Goal: Transaction & Acquisition: Purchase product/service

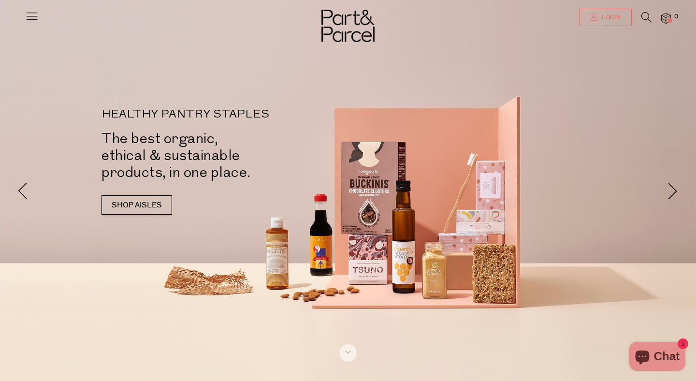
type input "[EMAIL_ADDRESS][DOMAIN_NAME]"
click at [611, 19] on span "Login" at bounding box center [609, 18] width 21 height 8
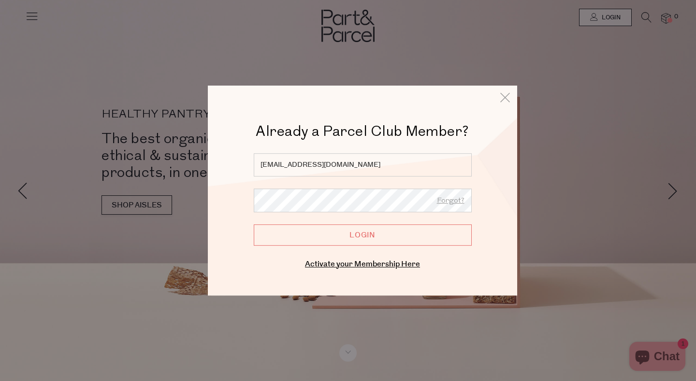
click at [366, 235] on input "Login" at bounding box center [363, 234] width 218 height 21
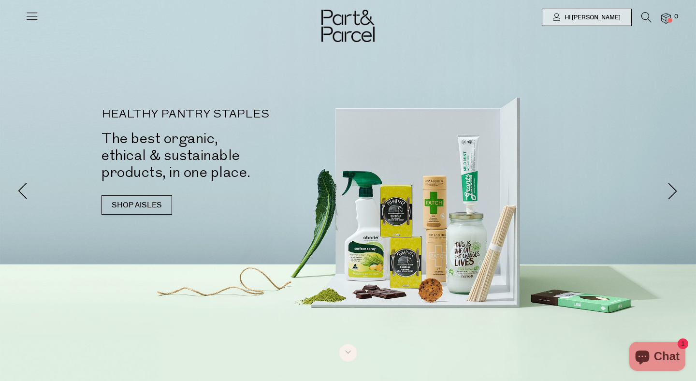
type input "[EMAIL_ADDRESS][DOMAIN_NAME]"
click at [666, 20] on img at bounding box center [666, 18] width 10 height 11
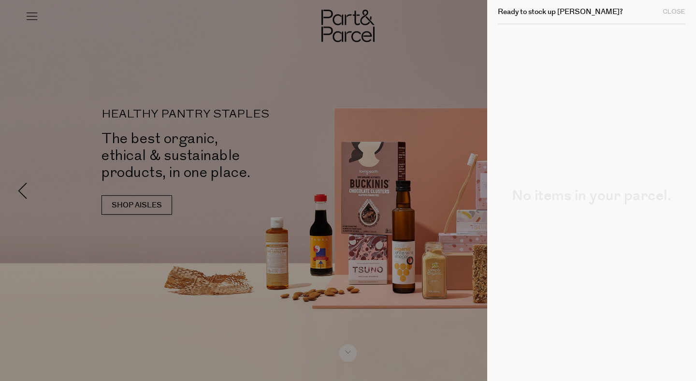
click at [29, 23] on div at bounding box center [348, 190] width 696 height 381
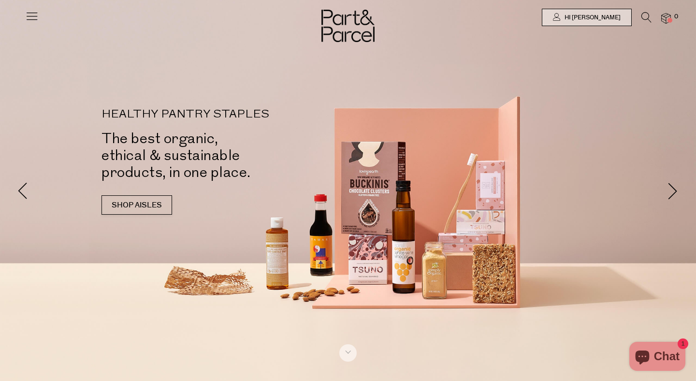
click at [650, 19] on icon at bounding box center [646, 17] width 10 height 11
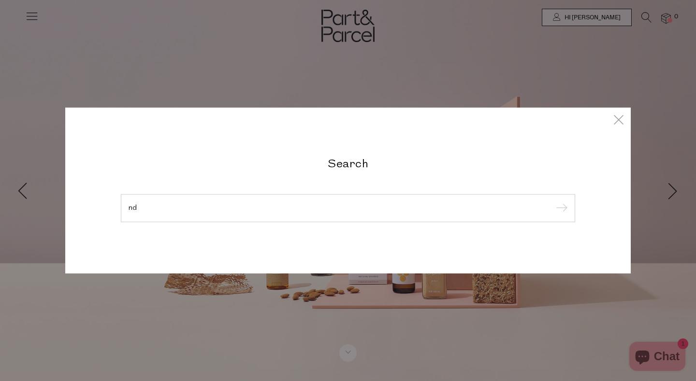
type input "n"
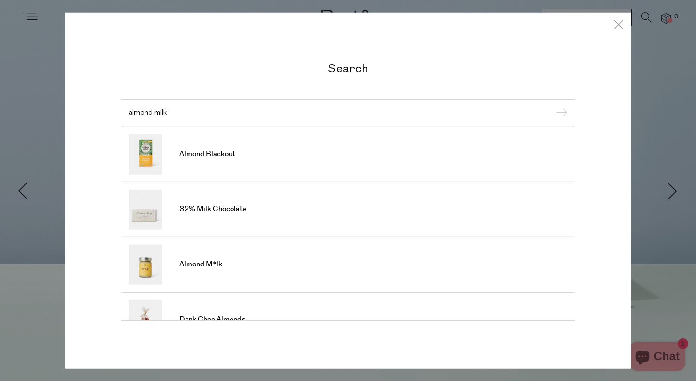
type input "almond milk"
click at [553, 106] on input "submit" at bounding box center [560, 113] width 14 height 14
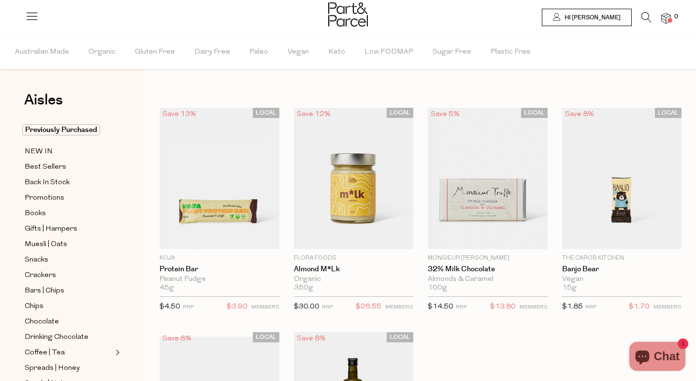
click at [647, 18] on icon at bounding box center [646, 17] width 10 height 11
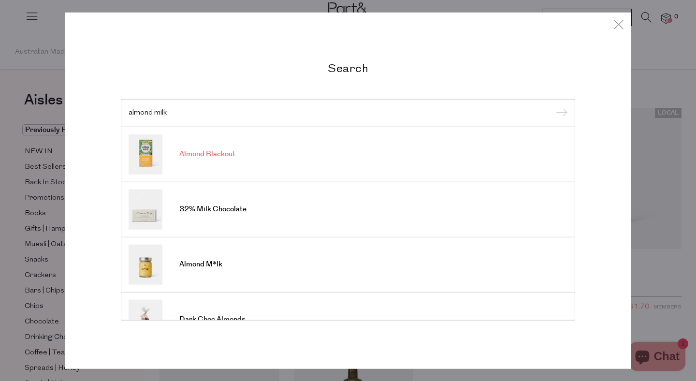
type input "almond milk"
click at [221, 158] on span "Almond Blackout" at bounding box center [207, 154] width 56 height 10
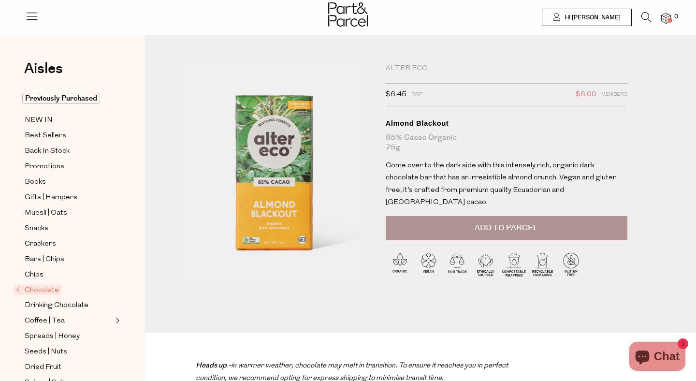
type input "[EMAIL_ADDRESS][DOMAIN_NAME]"
click at [643, 17] on icon at bounding box center [646, 17] width 10 height 11
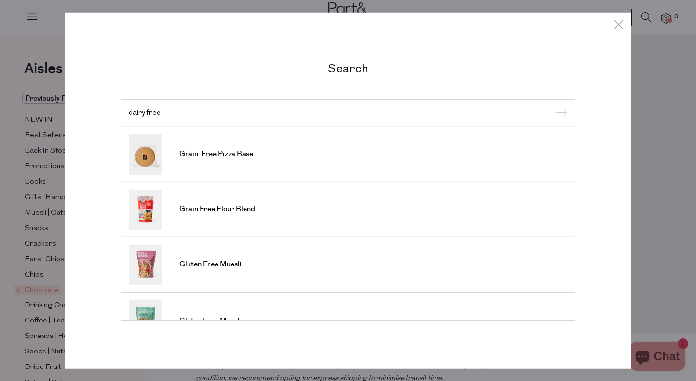
type input "dairy free"
click at [553, 106] on input "submit" at bounding box center [560, 113] width 14 height 14
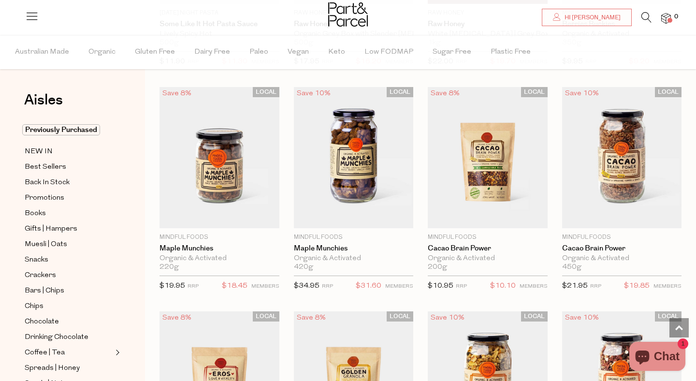
scroll to position [2061, 0]
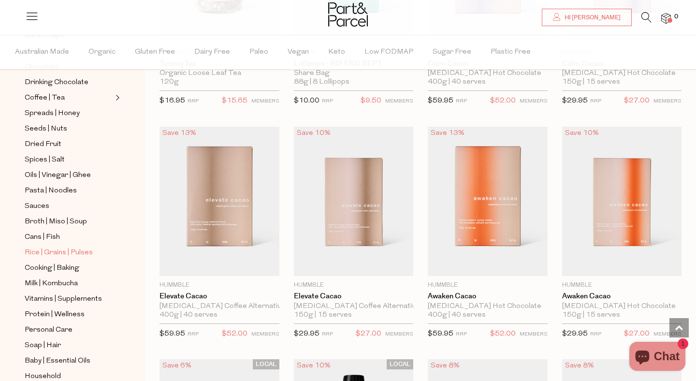
scroll to position [294, 0]
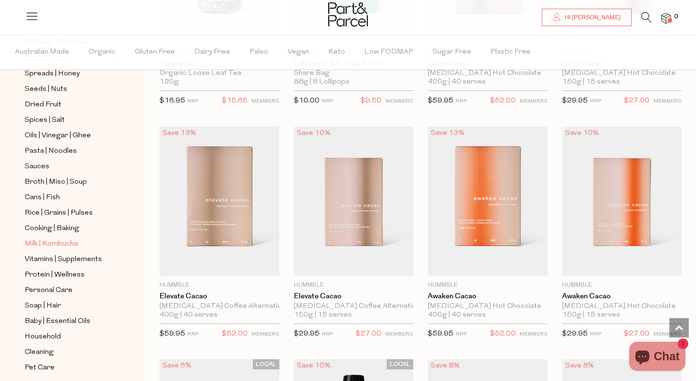
click at [60, 243] on span "Milk | Kombucha" at bounding box center [51, 244] width 53 height 12
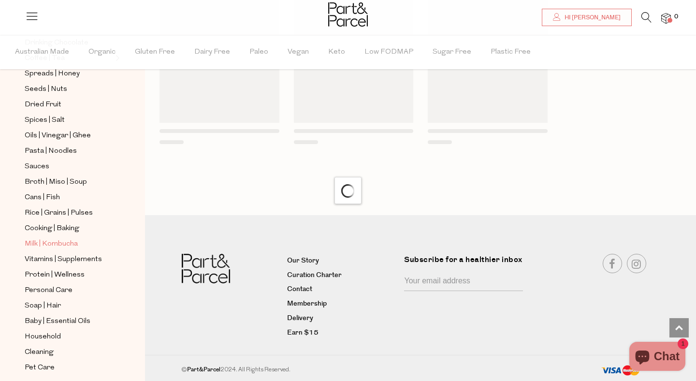
scroll to position [783, 0]
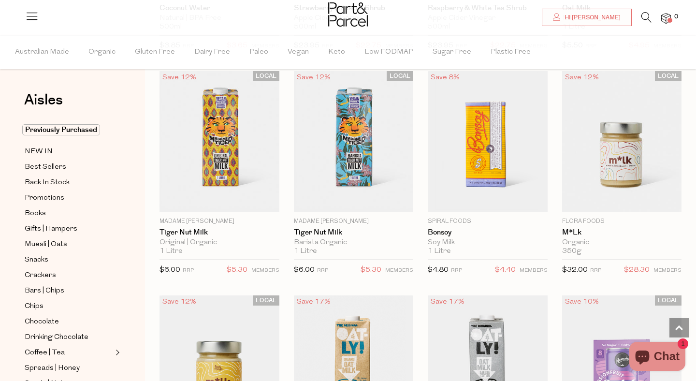
scroll to position [758, 0]
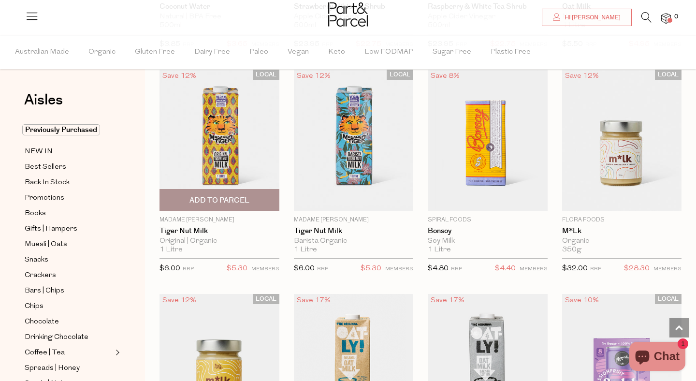
type input "[EMAIL_ADDRESS][DOMAIN_NAME]"
click at [227, 150] on img at bounding box center [219, 140] width 120 height 141
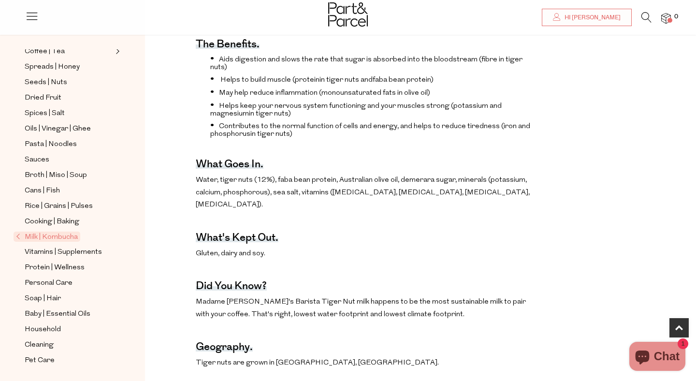
scroll to position [271, 0]
type input "[EMAIL_ADDRESS][DOMAIN_NAME]"
click at [50, 313] on span "Baby | Essential Oils" at bounding box center [58, 313] width 66 height 12
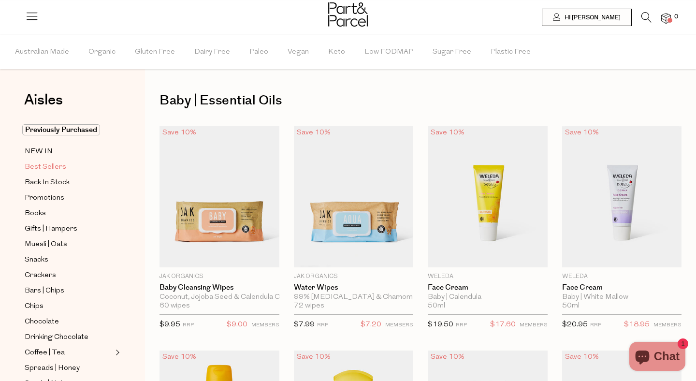
type input "gloriaceravolo1@yahoo.com"
click at [44, 166] on span "Best Sellers" at bounding box center [46, 167] width 42 height 12
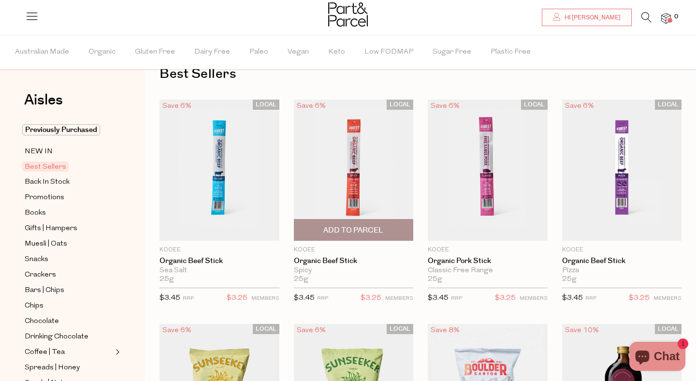
scroll to position [46, 0]
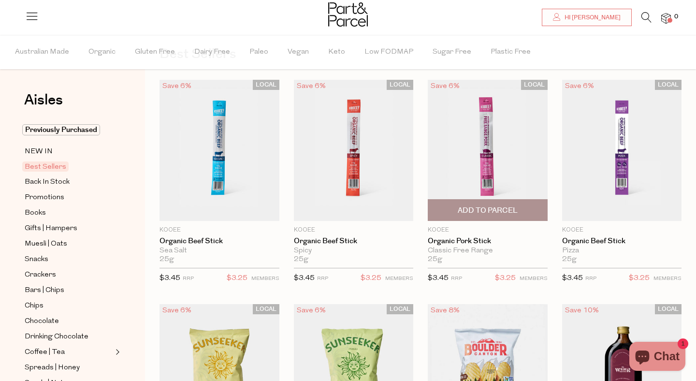
click at [504, 154] on img at bounding box center [488, 150] width 120 height 141
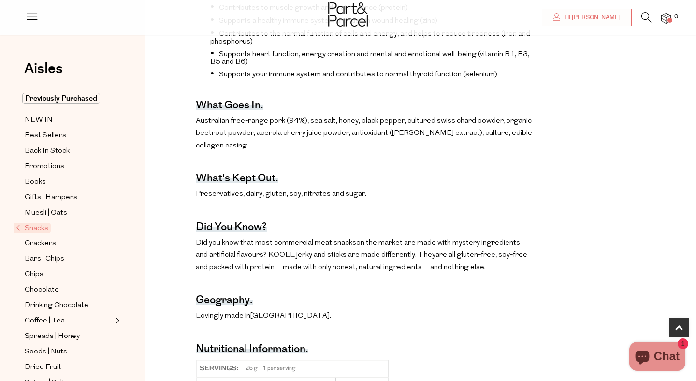
scroll to position [401, 0]
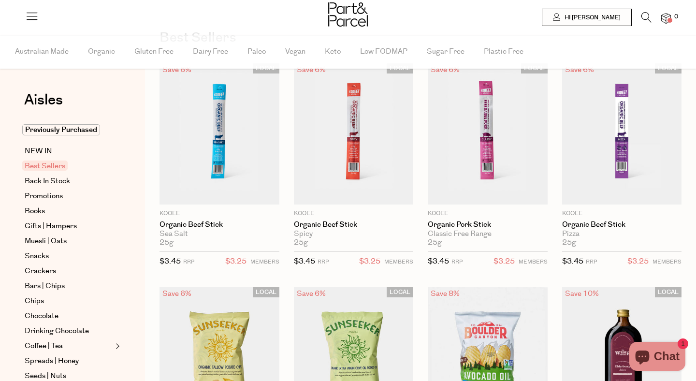
scroll to position [65, 0]
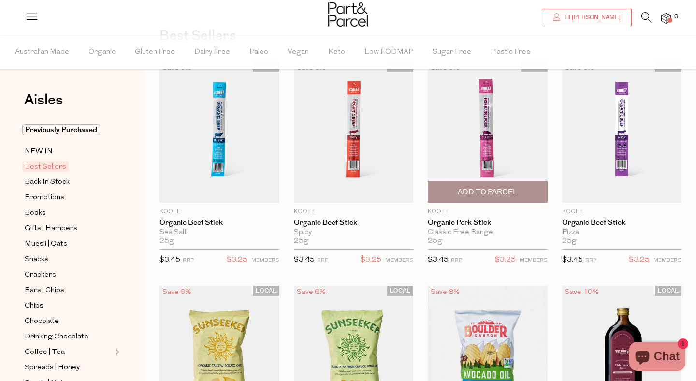
type input "gloriaceravolo1@yahoo.com"
type input "[EMAIL_ADDRESS][DOMAIN_NAME]"
click at [493, 191] on span "Add To Parcel" at bounding box center [488, 192] width 60 height 10
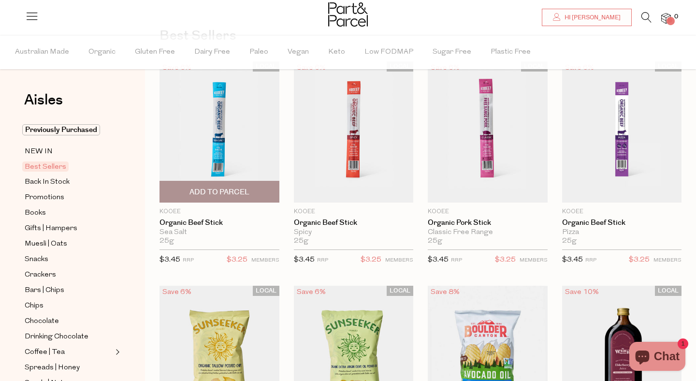
click at [227, 190] on span "Add To Parcel" at bounding box center [219, 192] width 60 height 10
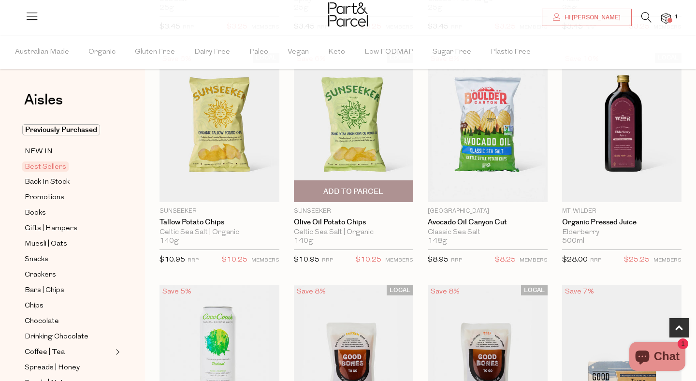
scroll to position [299, 0]
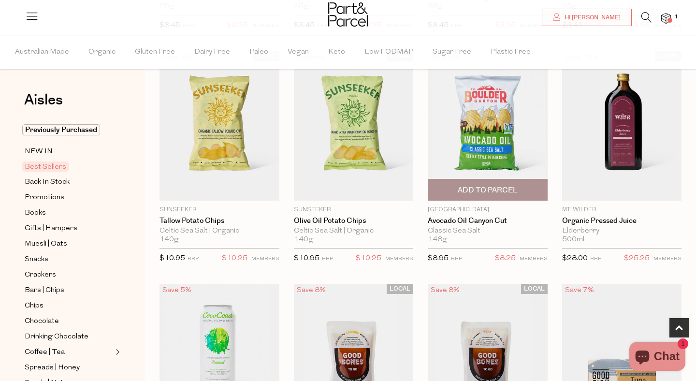
click at [494, 137] on img at bounding box center [488, 125] width 120 height 149
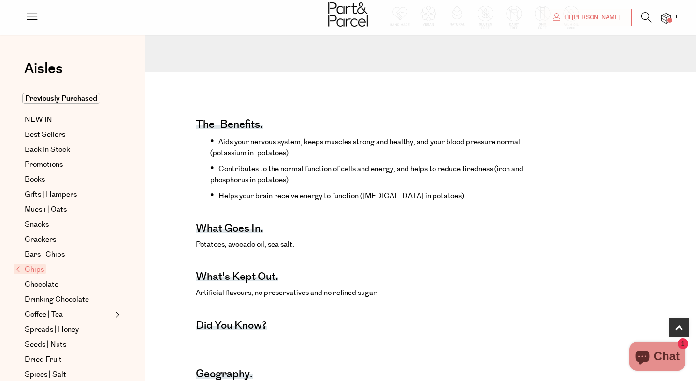
scroll to position [284, 0]
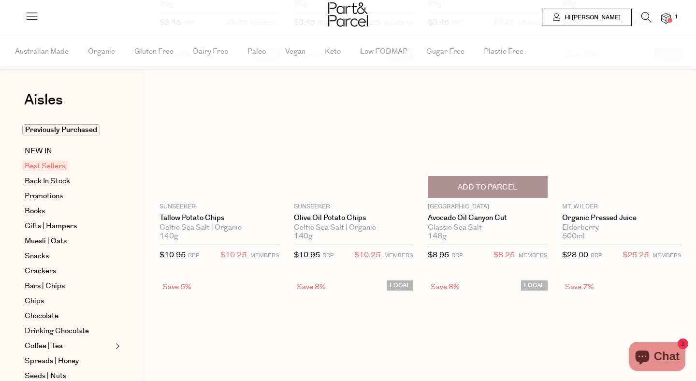
scroll to position [302, 0]
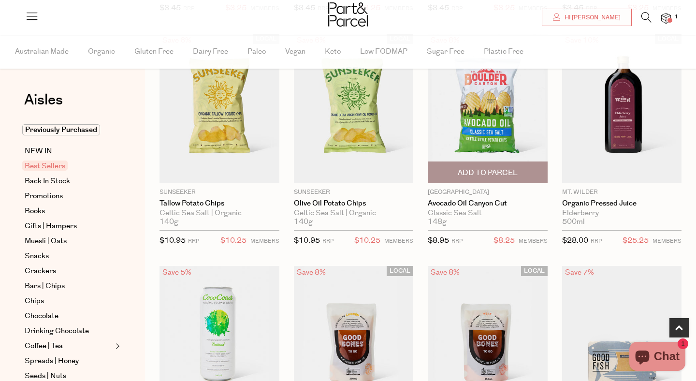
click at [501, 175] on span "Add To Parcel" at bounding box center [488, 173] width 60 height 10
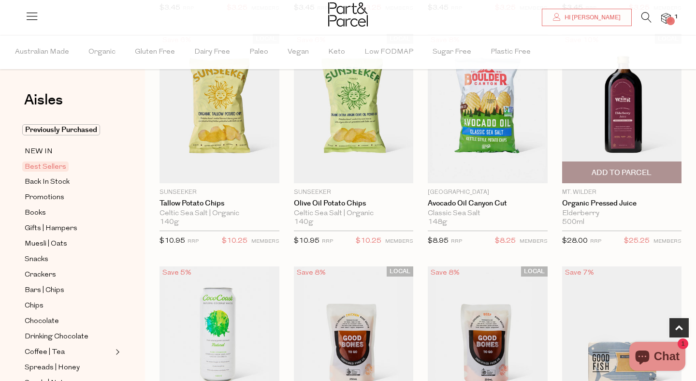
type input "[EMAIL_ADDRESS][DOMAIN_NAME]"
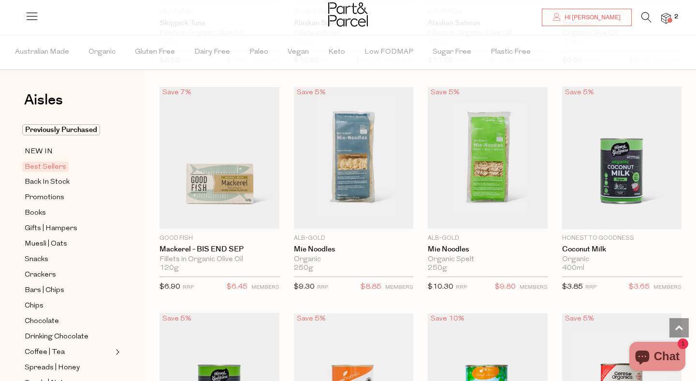
scroll to position [949, 0]
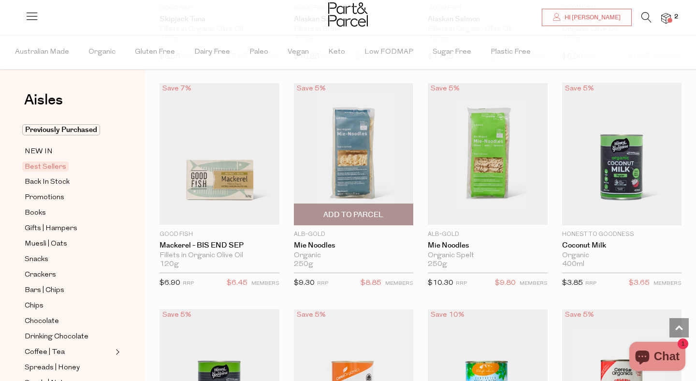
click at [341, 164] on img at bounding box center [354, 153] width 120 height 141
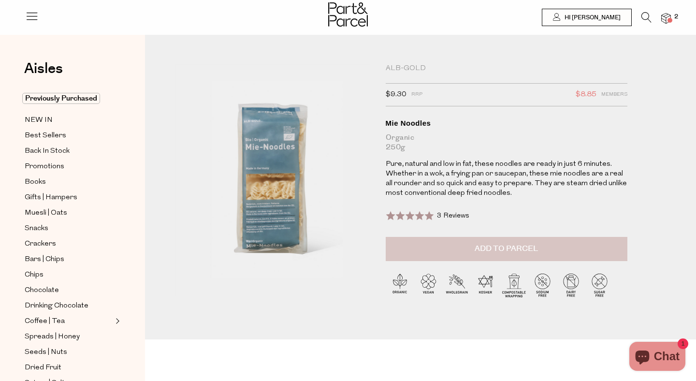
type input "[EMAIL_ADDRESS][DOMAIN_NAME]"
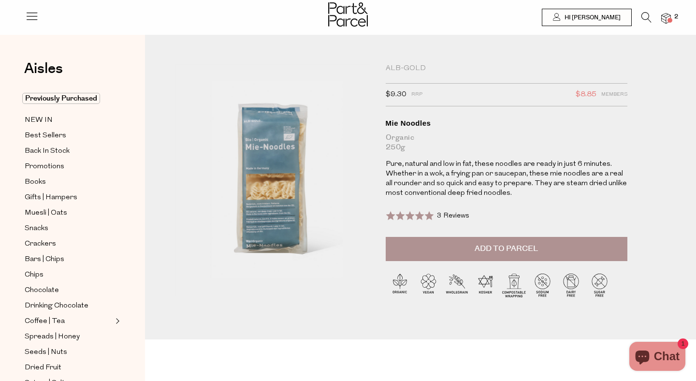
click at [489, 256] on button "Add to Parcel" at bounding box center [507, 249] width 242 height 24
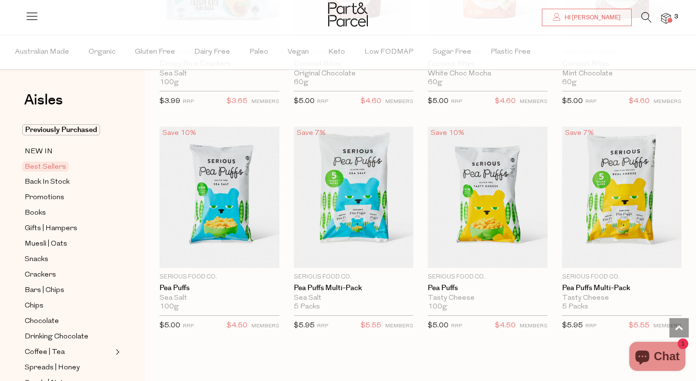
scroll to position [2057, 0]
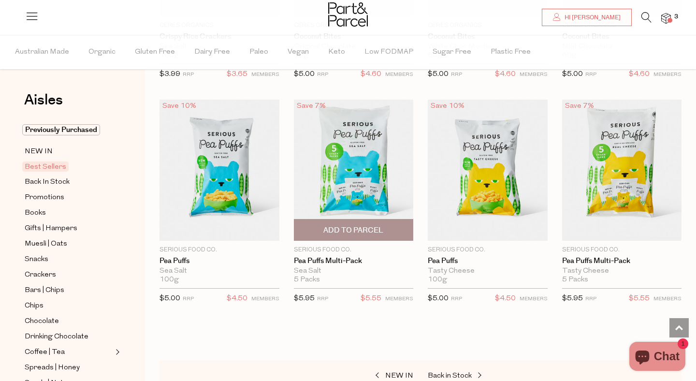
type input "[EMAIL_ADDRESS][DOMAIN_NAME]"
click at [362, 231] on span "Add To Parcel" at bounding box center [353, 230] width 60 height 10
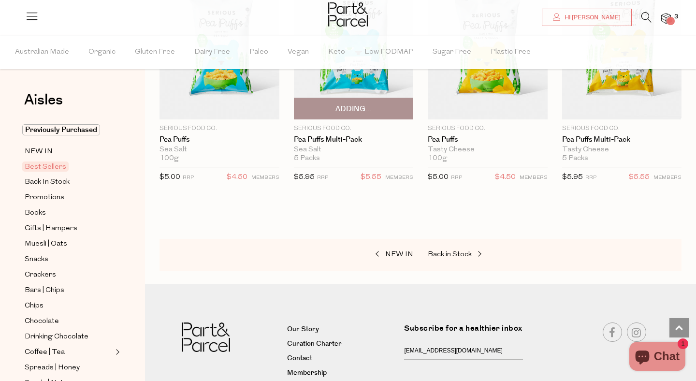
scroll to position [2194, 0]
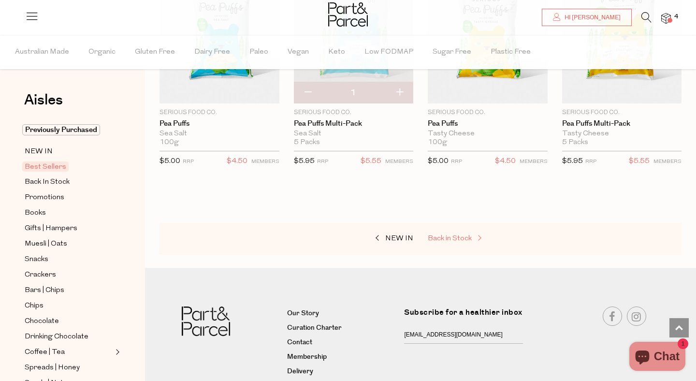
click at [468, 241] on link "Back in Stock" at bounding box center [476, 238] width 97 height 13
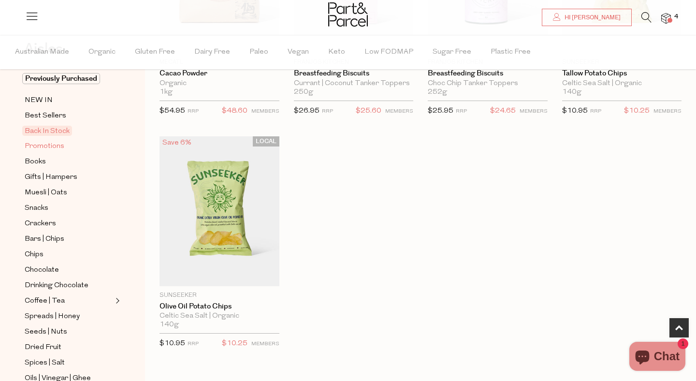
scroll to position [53, 0]
click at [53, 194] on span "Muesli | Oats" at bounding box center [46, 192] width 43 height 12
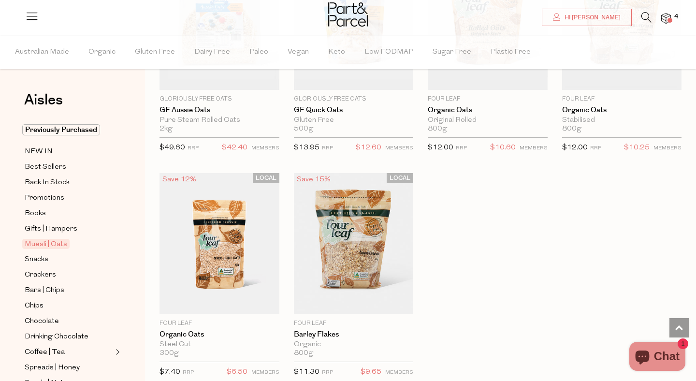
scroll to position [15, 0]
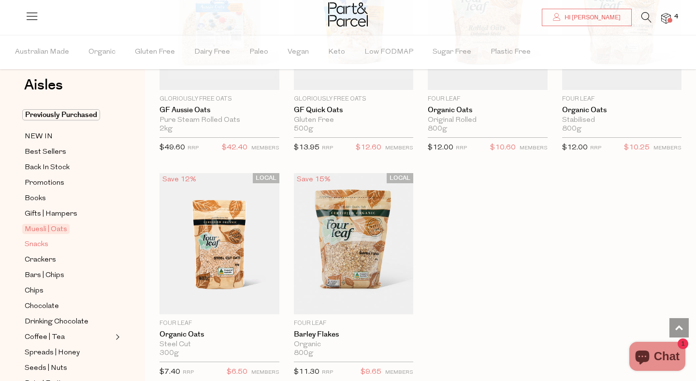
click at [32, 243] on span "Snacks" at bounding box center [37, 245] width 24 height 12
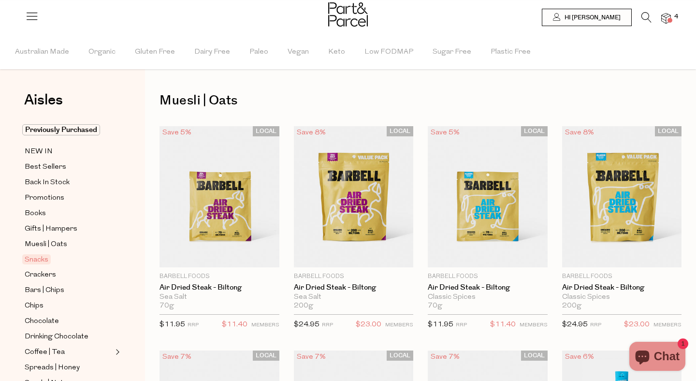
click at [277, 305] on div "70g Only 22 Available" at bounding box center [219, 306] width 120 height 9
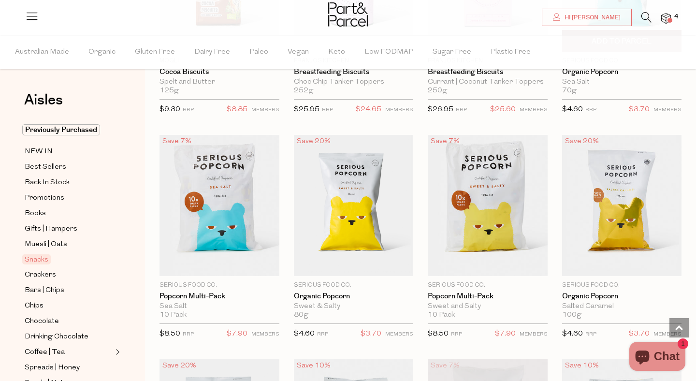
scroll to position [2254, 0]
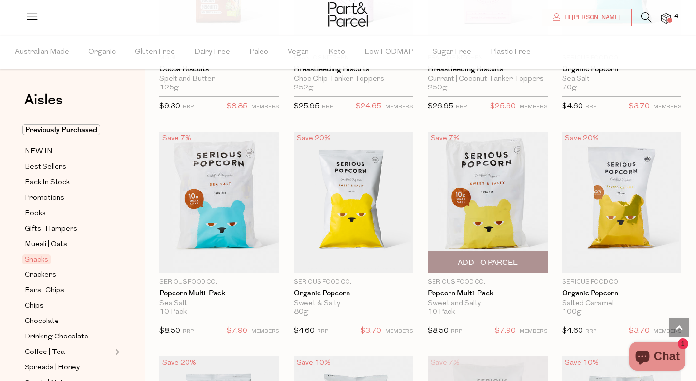
click at [492, 258] on span "Add To Parcel" at bounding box center [488, 263] width 60 height 10
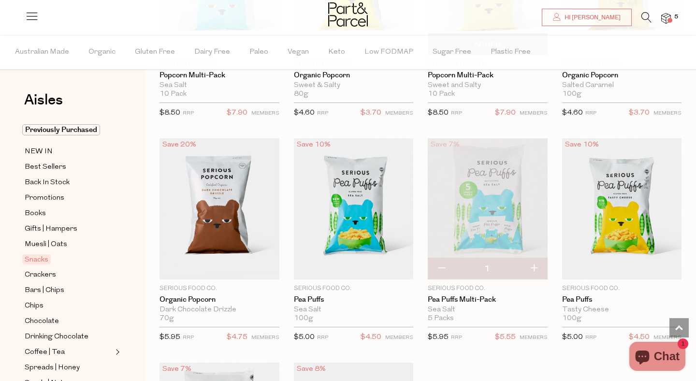
scroll to position [2472, 0]
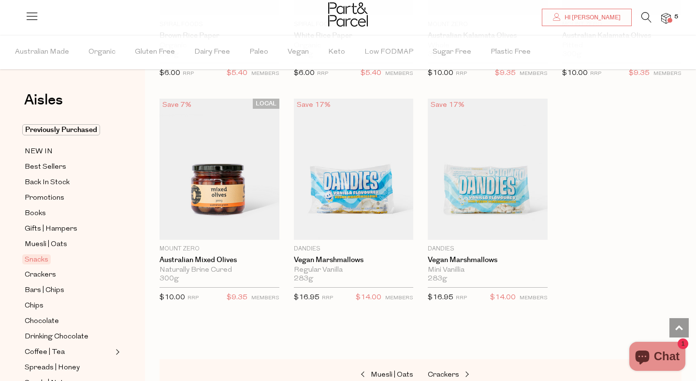
scroll to position [3636, 0]
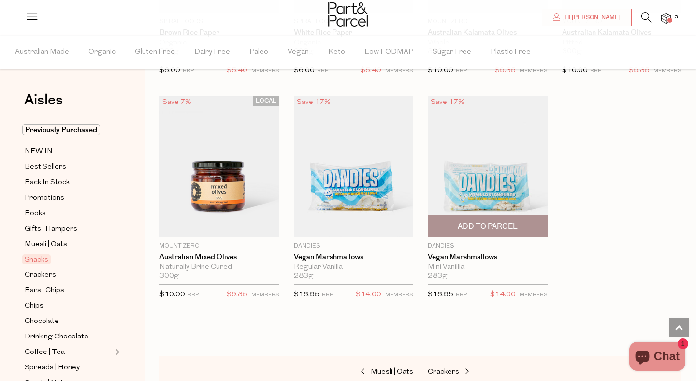
click at [478, 154] on img at bounding box center [488, 166] width 120 height 141
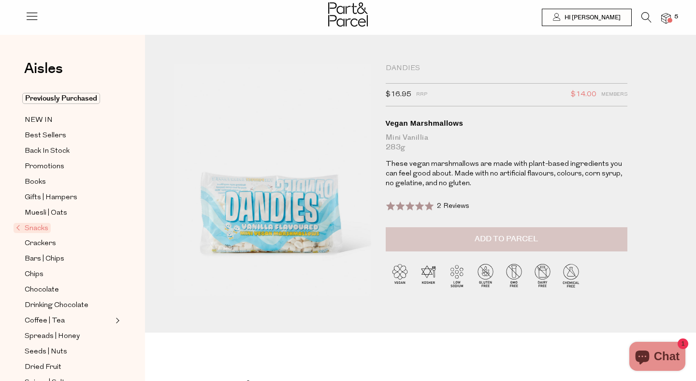
type input "[EMAIL_ADDRESS][DOMAIN_NAME]"
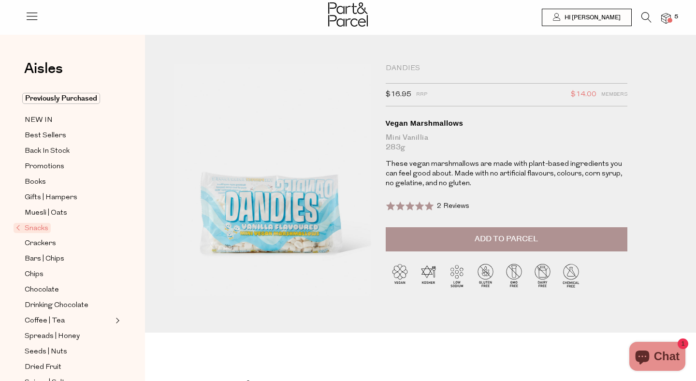
click at [505, 231] on button "Add to Parcel" at bounding box center [507, 239] width 242 height 24
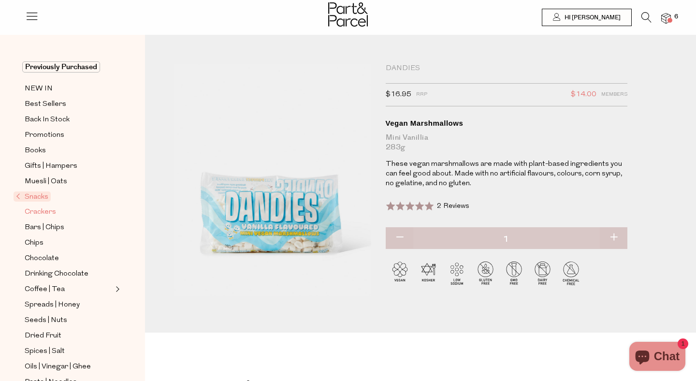
scroll to position [42, 0]
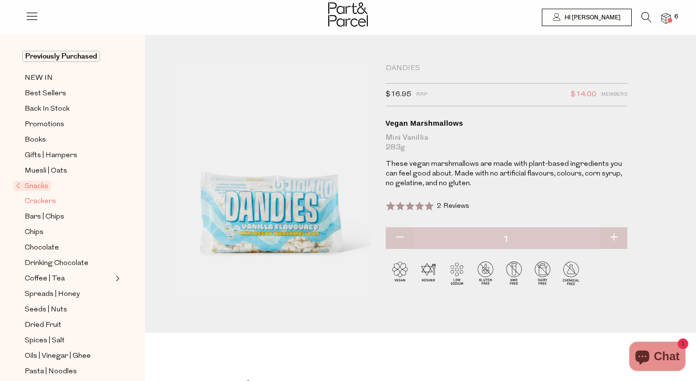
click at [47, 200] on span "Crackers" at bounding box center [40, 202] width 31 height 12
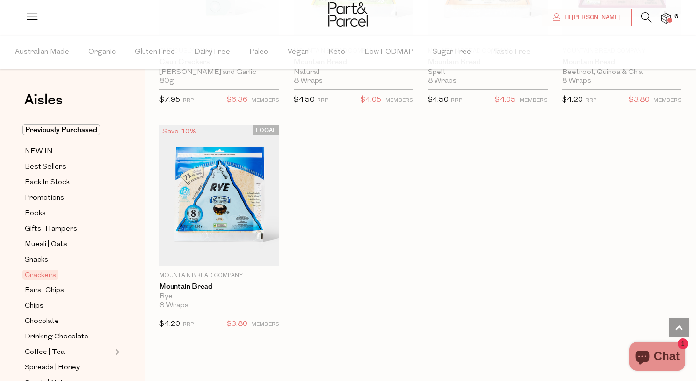
scroll to position [2025, 0]
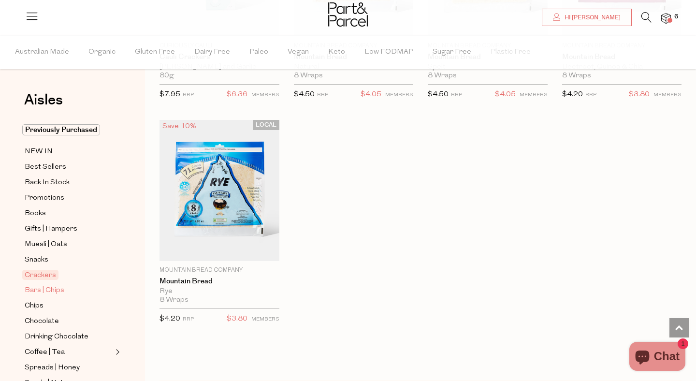
type input "[EMAIL_ADDRESS][DOMAIN_NAME]"
click at [43, 292] on span "Bars | Chips" at bounding box center [45, 291] width 40 height 12
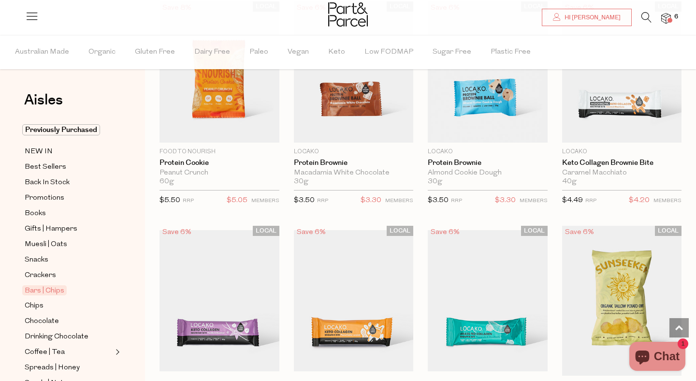
scroll to position [2836, 0]
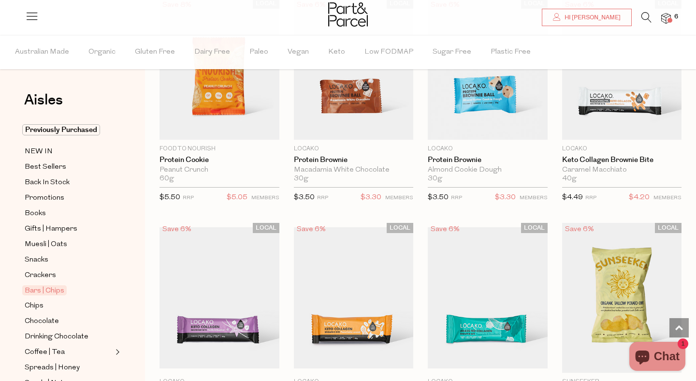
click at [668, 20] on span at bounding box center [669, 20] width 5 height 5
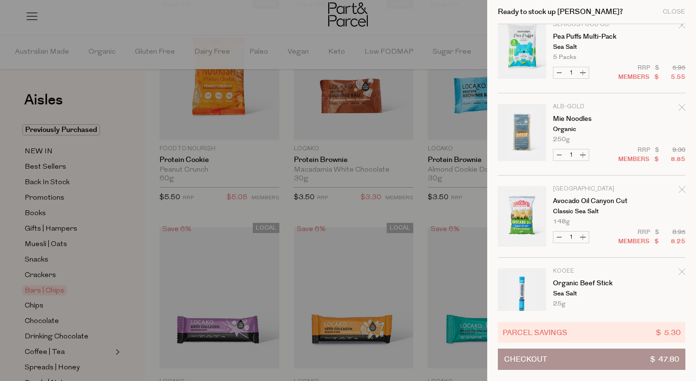
scroll to position [206, 0]
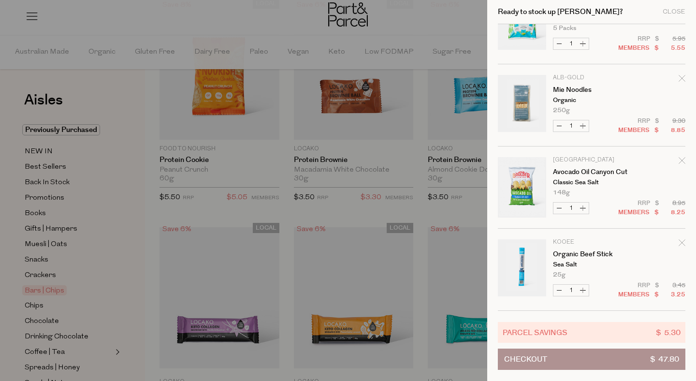
click at [153, 170] on div at bounding box center [348, 190] width 696 height 381
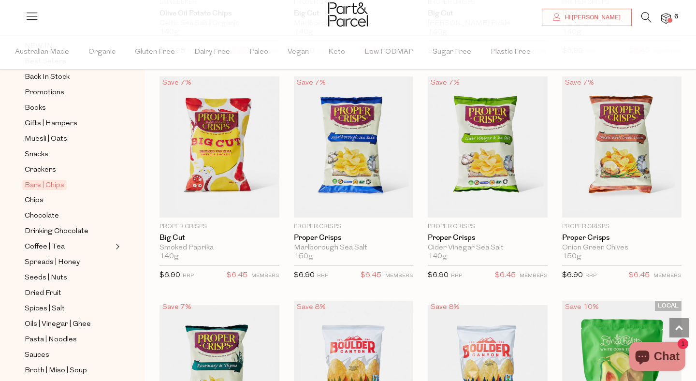
scroll to position [3448, 0]
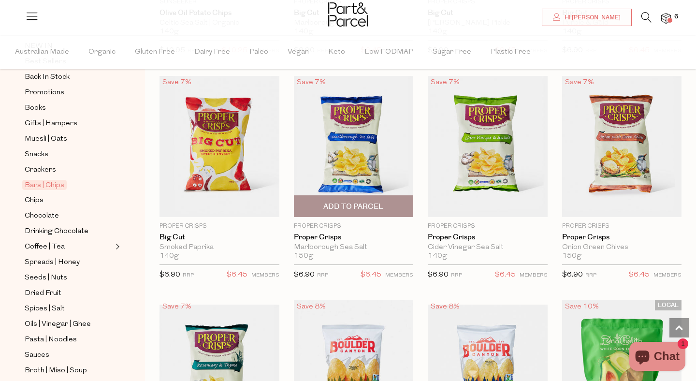
click at [349, 155] on img at bounding box center [354, 146] width 120 height 141
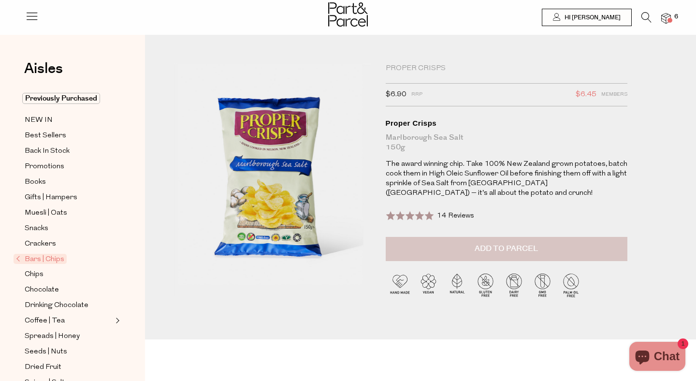
type input "gloriaceravolo1@yahoo.com"
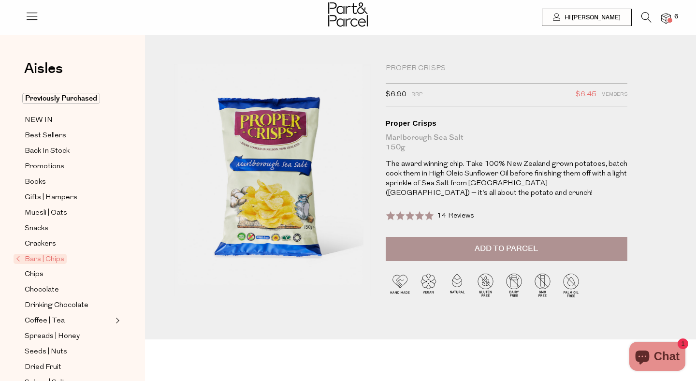
click at [508, 244] on span "Add to Parcel" at bounding box center [506, 248] width 63 height 11
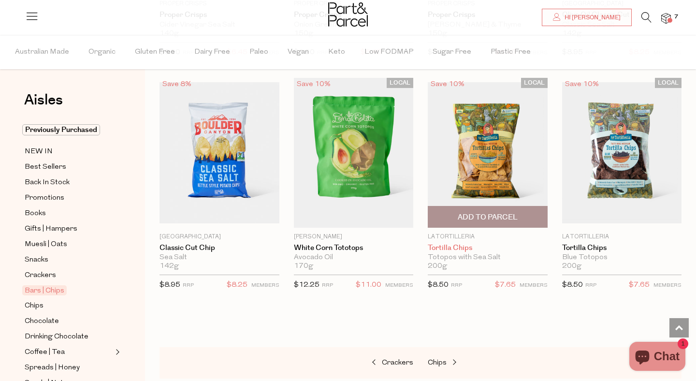
scroll to position [961, 0]
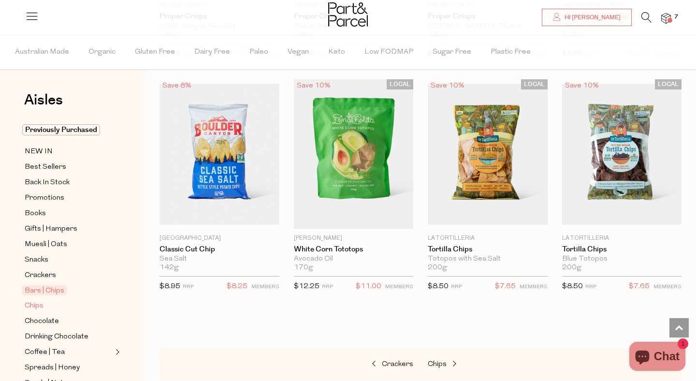
type input "[EMAIL_ADDRESS][DOMAIN_NAME]"
click at [37, 301] on span "Chips" at bounding box center [34, 306] width 19 height 12
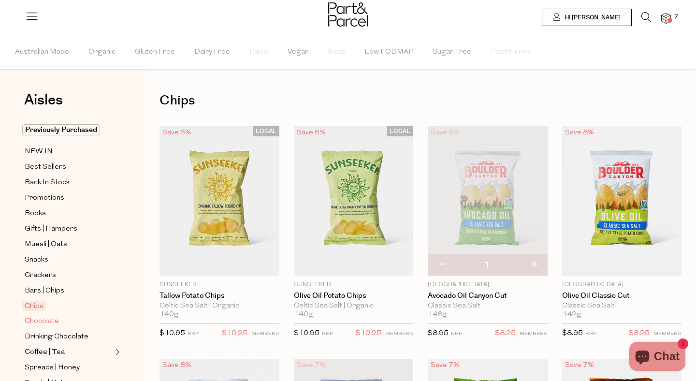
click at [41, 318] on span "Chocolate" at bounding box center [42, 322] width 34 height 12
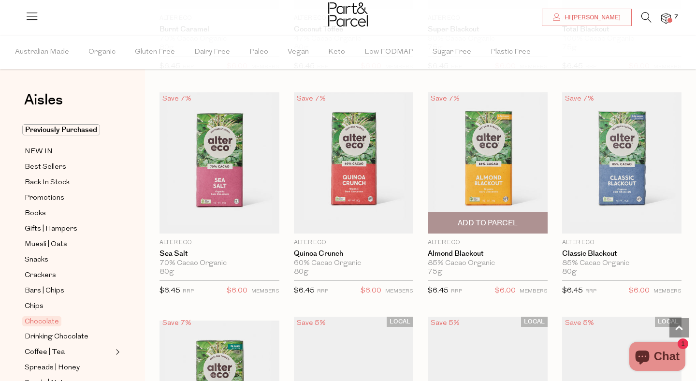
scroll to position [1145, 0]
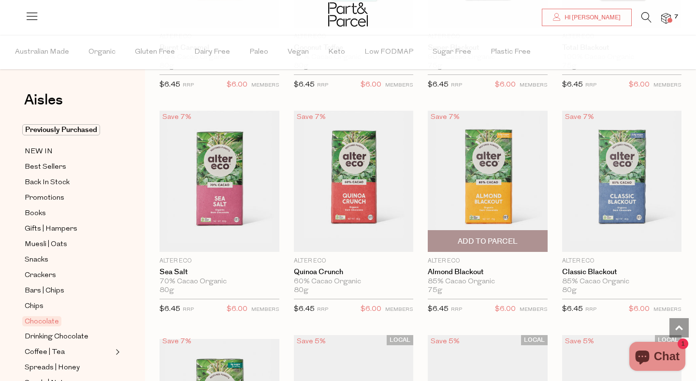
click at [500, 237] on span "Add To Parcel" at bounding box center [488, 241] width 60 height 10
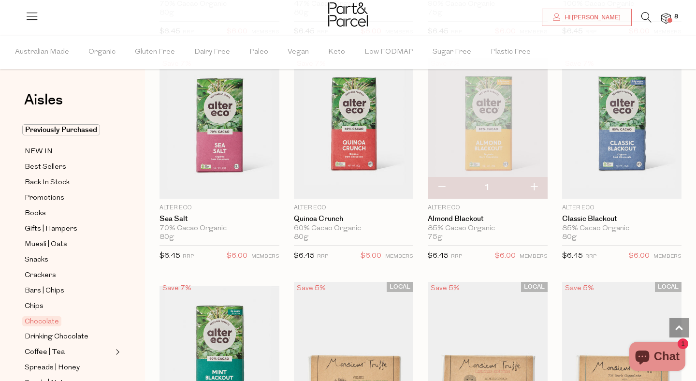
scroll to position [1189, 0]
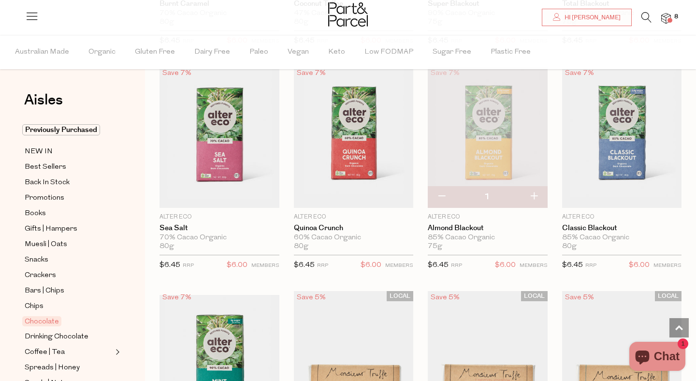
click at [492, 136] on img at bounding box center [488, 136] width 120 height 141
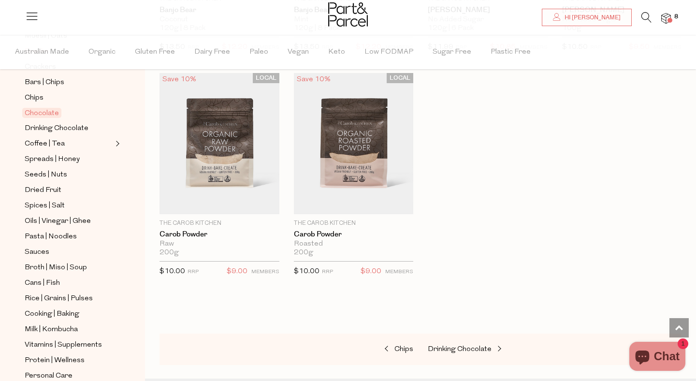
scroll to position [214, 0]
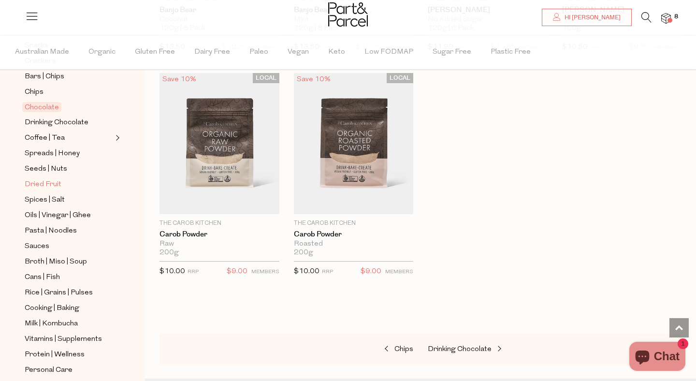
type input "[EMAIL_ADDRESS][DOMAIN_NAME]"
click at [58, 184] on span "Dried Fruit" at bounding box center [43, 185] width 37 height 12
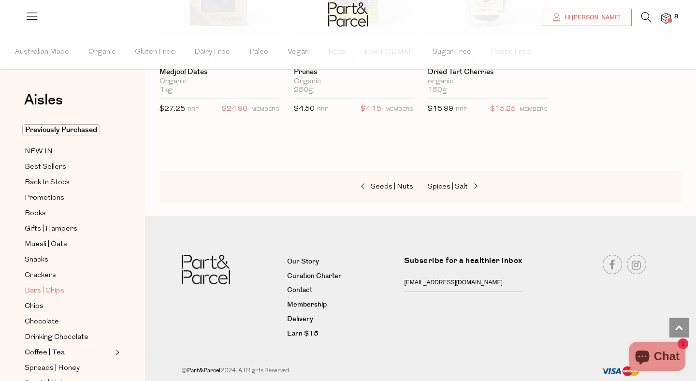
scroll to position [329, 0]
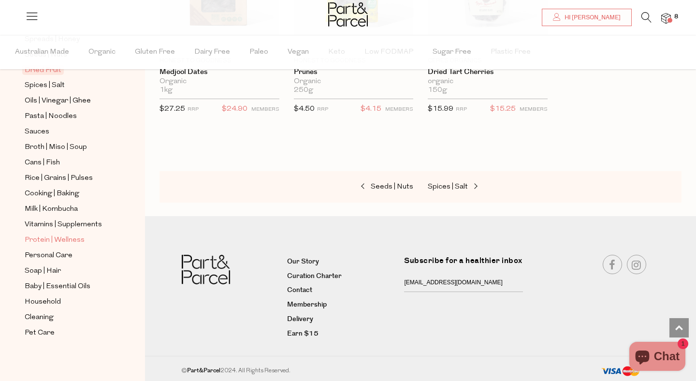
click at [48, 243] on span "Protein | Wellness" at bounding box center [55, 240] width 60 height 12
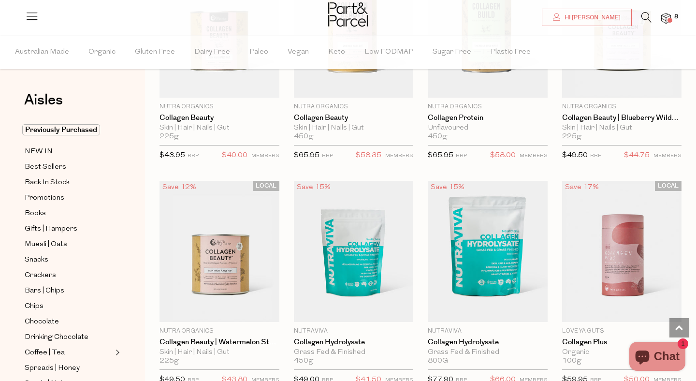
scroll to position [1128, 0]
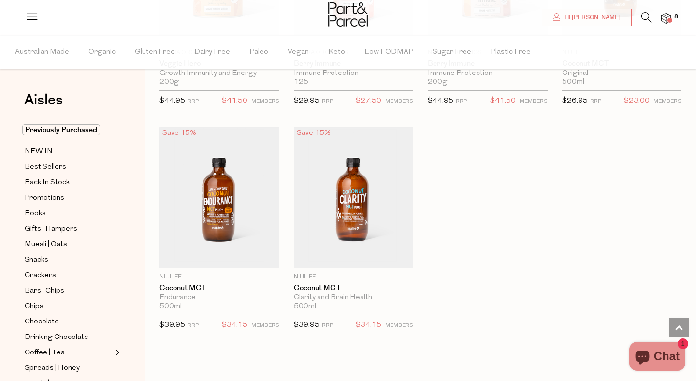
scroll to position [4512, 0]
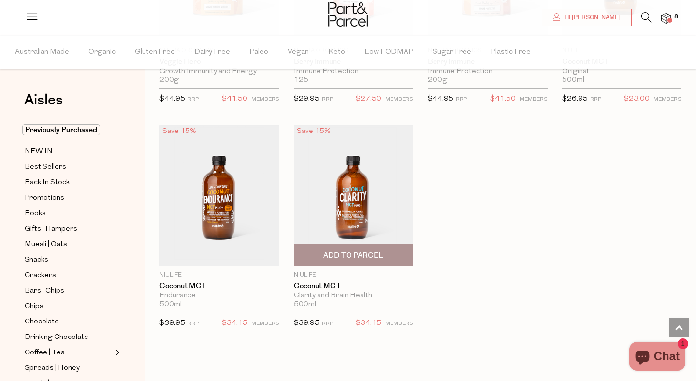
click at [350, 214] on img at bounding box center [354, 195] width 120 height 141
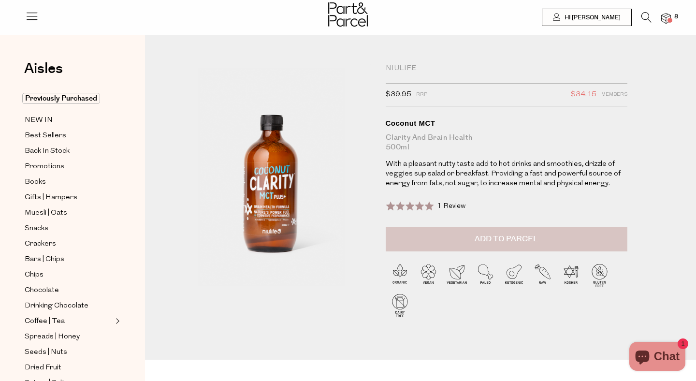
type input "[EMAIL_ADDRESS][DOMAIN_NAME]"
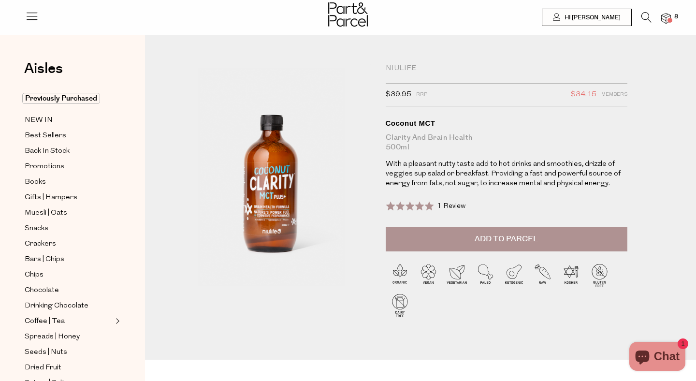
click at [530, 241] on span "Add to Parcel" at bounding box center [506, 238] width 63 height 11
